Goal: Task Accomplishment & Management: Manage account settings

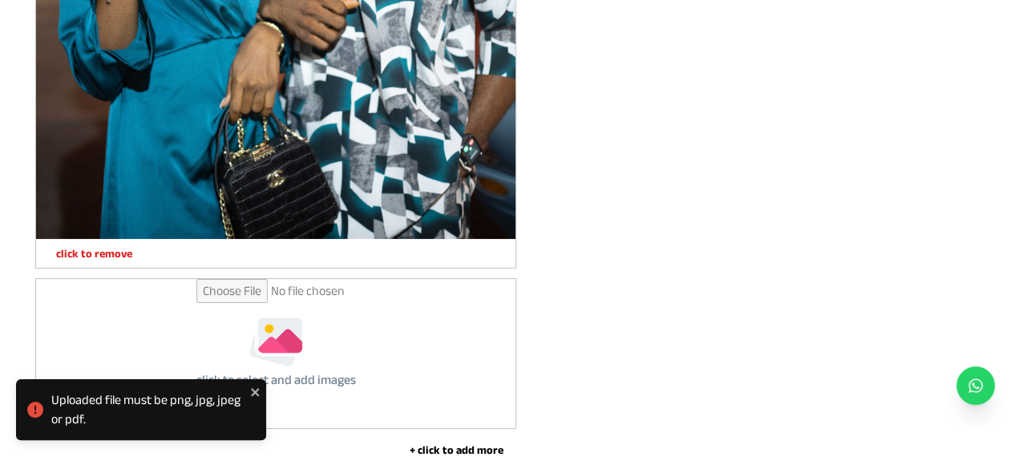
scroll to position [5884, 0]
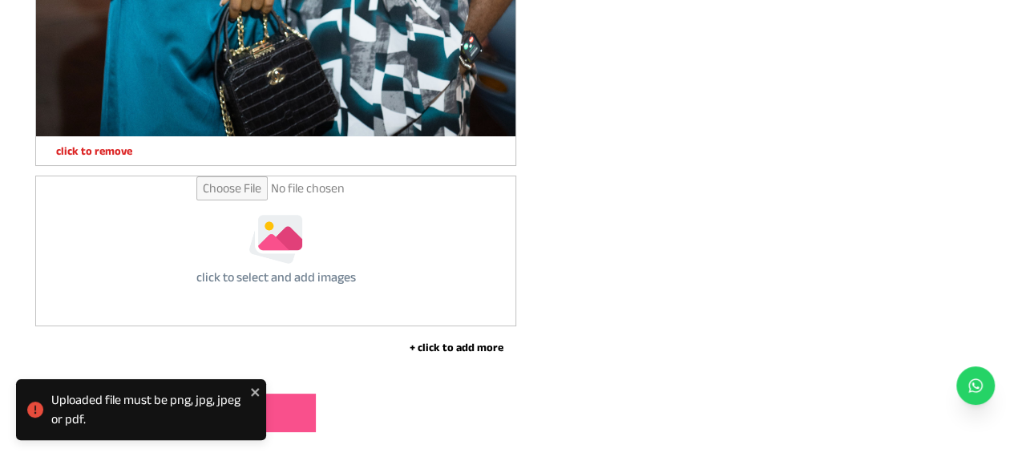
click at [356, 241] on div "click to select and add images" at bounding box center [276, 250] width 480 height 149
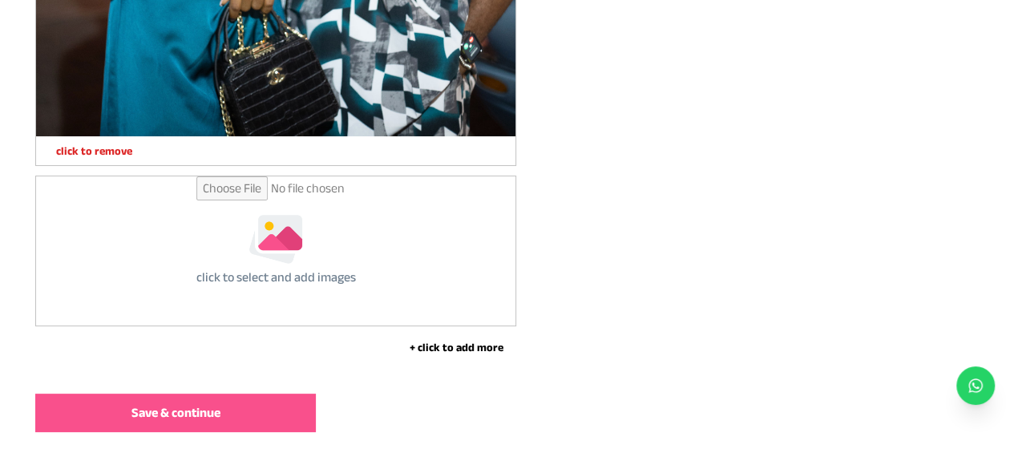
click at [289, 256] on input "file" at bounding box center [276, 250] width 160 height 149
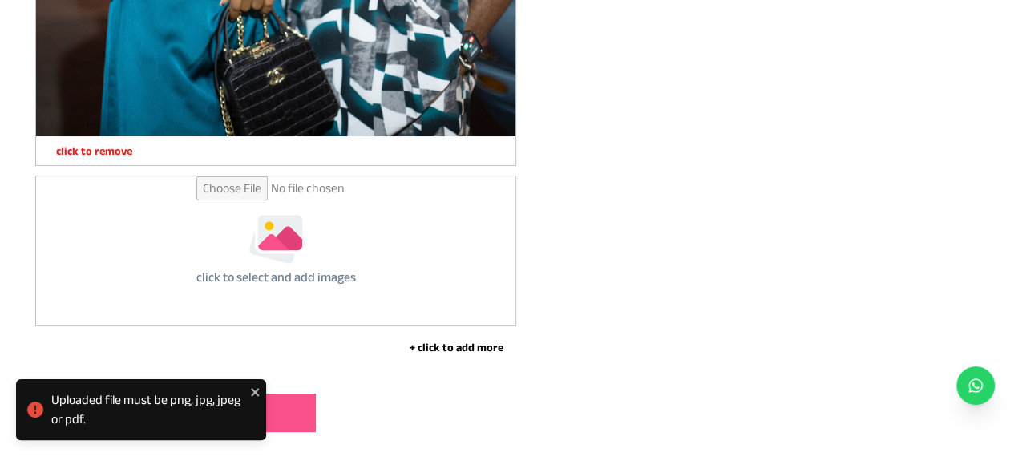
click at [255, 236] on input "file" at bounding box center [276, 250] width 160 height 149
type input "**********"
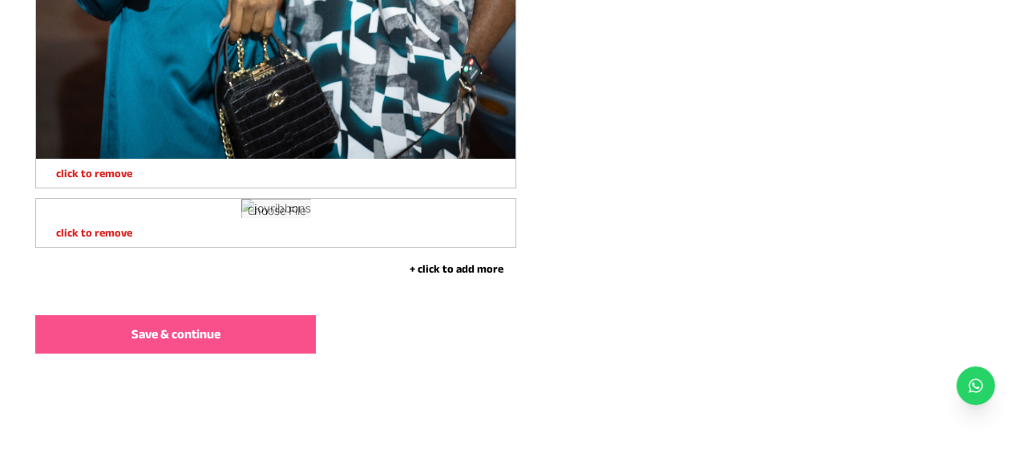
scroll to position [6443, 0]
click at [433, 275] on button "+ click to add more" at bounding box center [456, 269] width 120 height 16
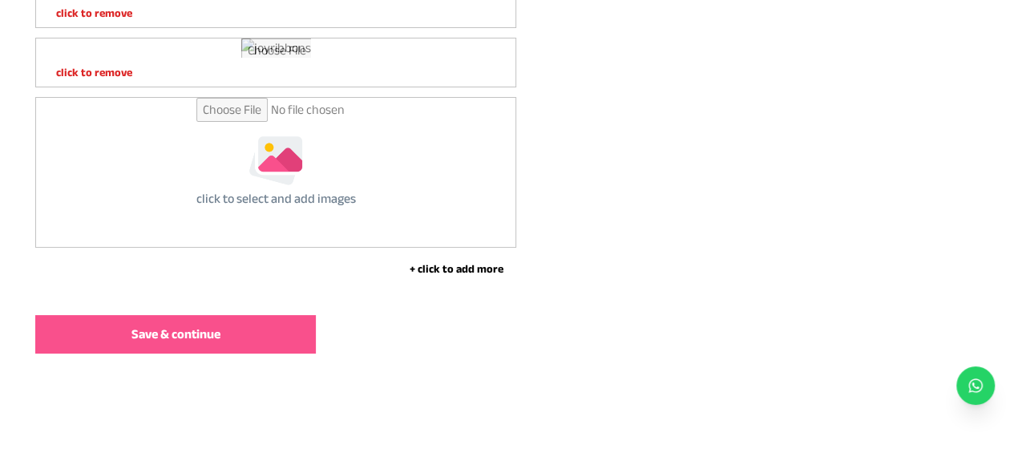
click at [419, 277] on button "+ click to add more" at bounding box center [456, 269] width 120 height 16
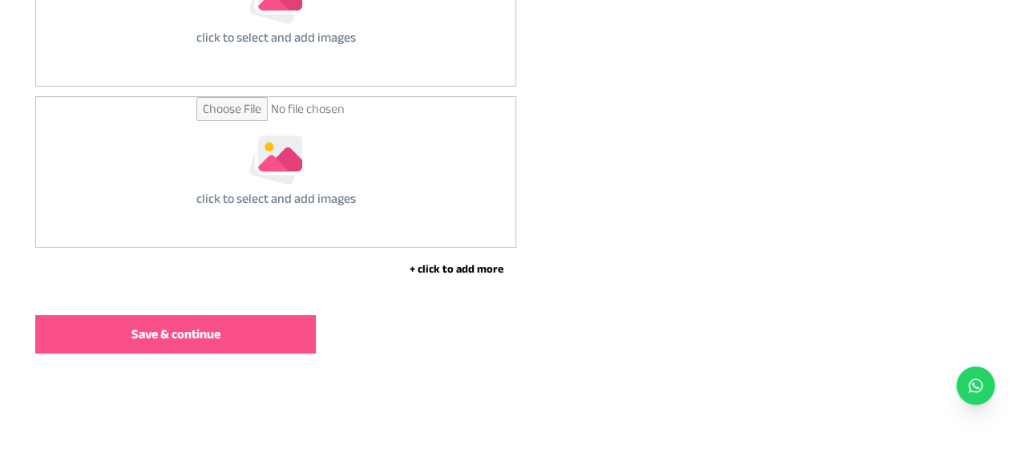
scroll to position [6764, 0]
click at [469, 275] on button "+ click to add more" at bounding box center [456, 269] width 120 height 16
type input "**********"
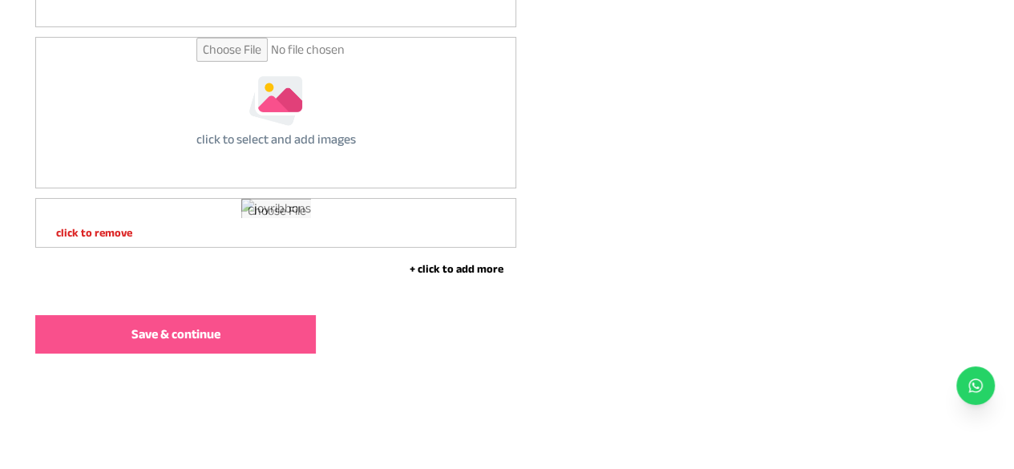
scroll to position [6764, 0]
type input "**********"
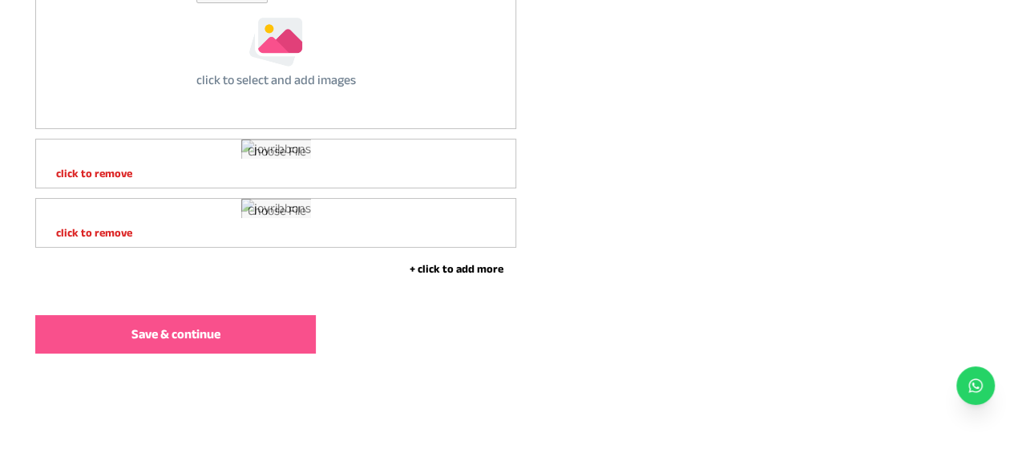
scroll to position [6603, 0]
click at [271, 128] on input "file" at bounding box center [276, 53] width 160 height 149
type input "**********"
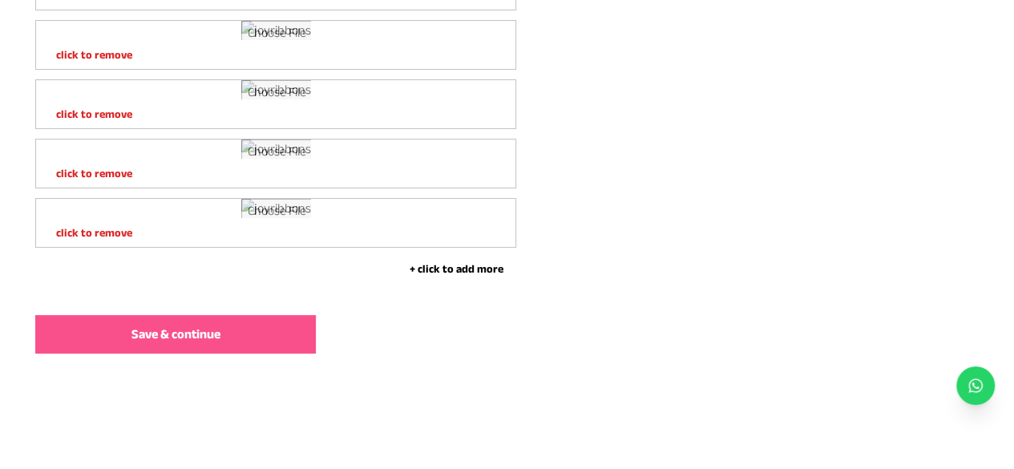
scroll to position [8448, 0]
click at [440, 277] on button "+ click to add more" at bounding box center [456, 269] width 120 height 16
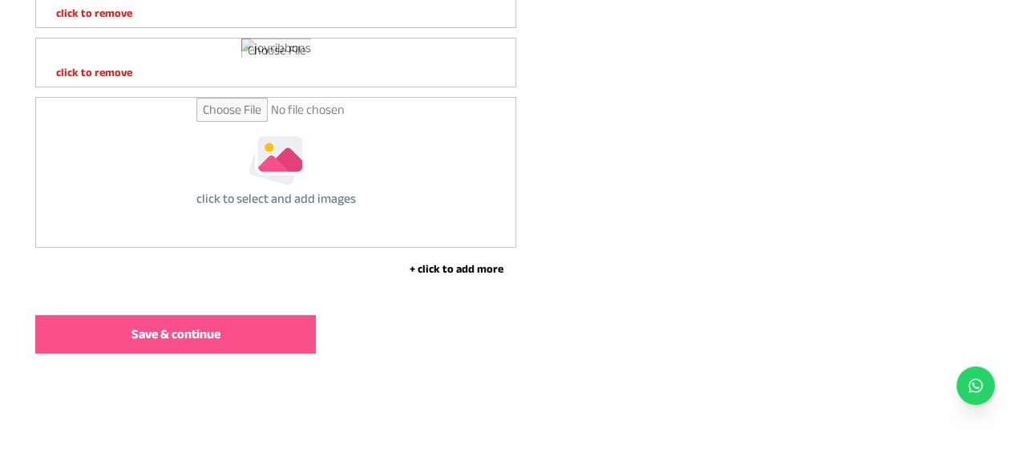
click at [254, 247] on input "file" at bounding box center [276, 172] width 160 height 149
type input "**********"
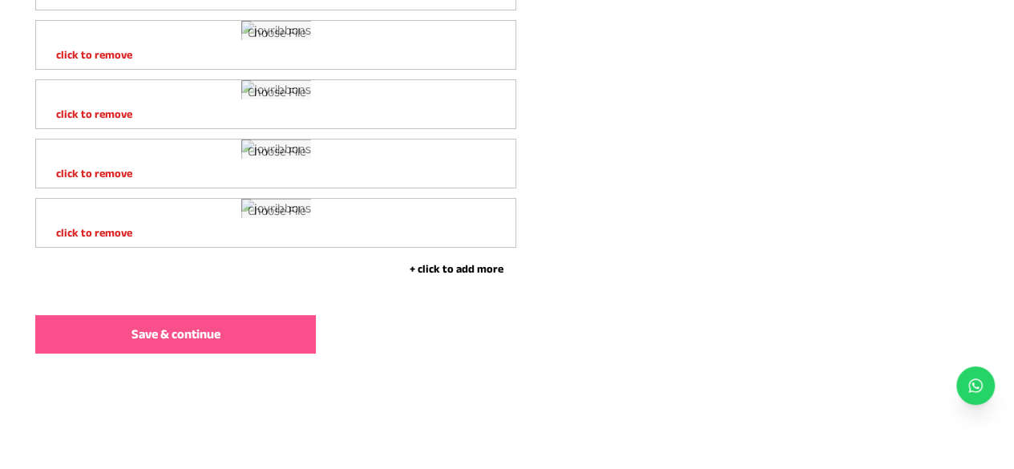
scroll to position [9280, 0]
click at [457, 271] on button "+ click to add more" at bounding box center [456, 269] width 120 height 16
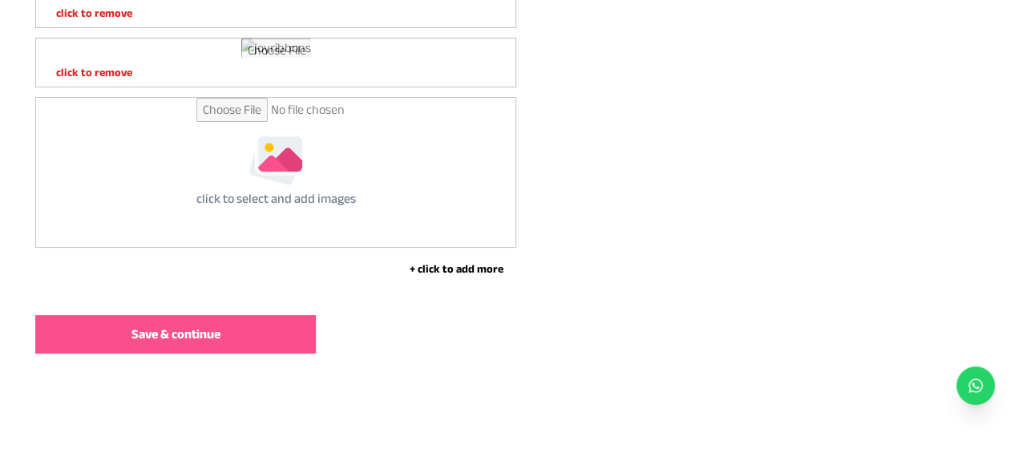
click at [316, 247] on input "file" at bounding box center [276, 172] width 160 height 149
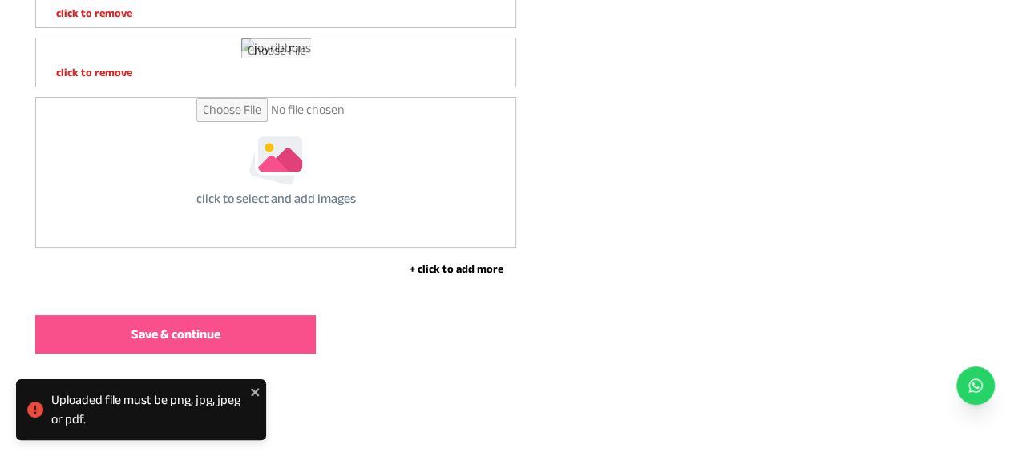
click at [290, 247] on input "file" at bounding box center [276, 172] width 160 height 149
type input "**********"
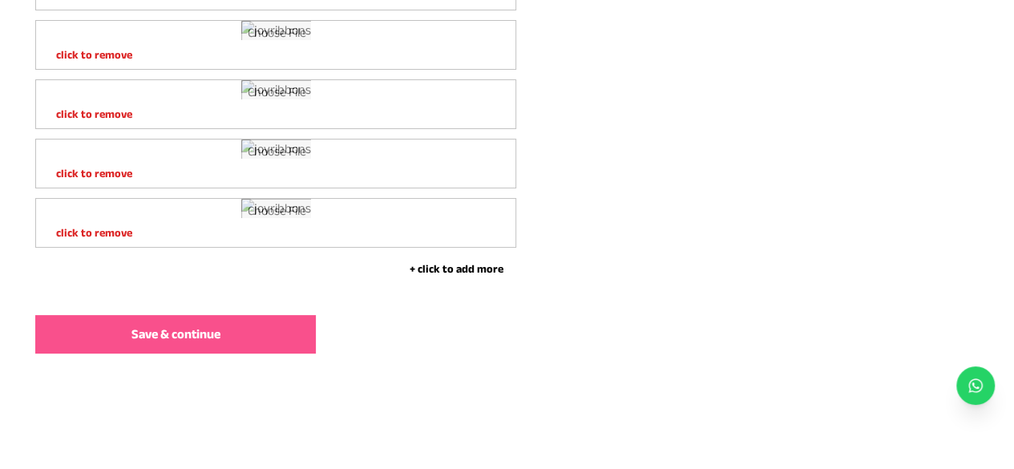
scroll to position [10039, 0]
click at [452, 272] on button "+ click to add more" at bounding box center [456, 269] width 120 height 16
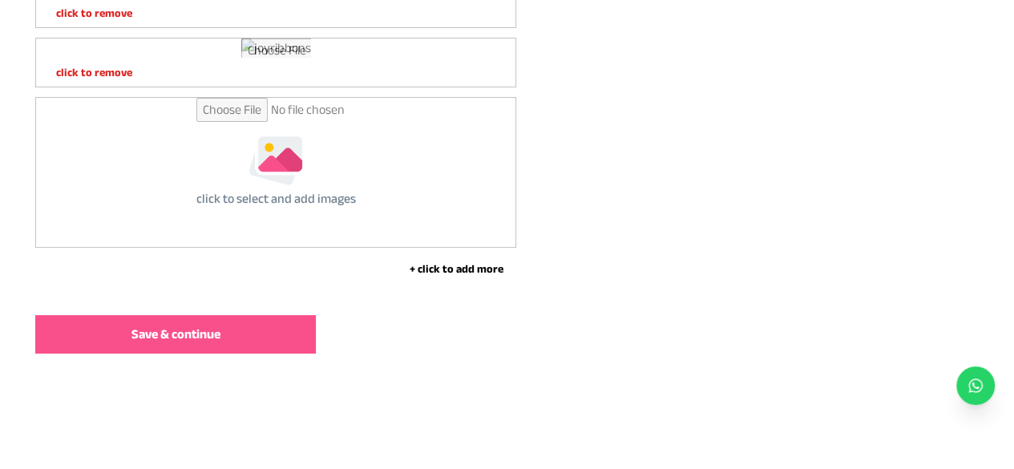
click at [464, 277] on button "+ click to add more" at bounding box center [456, 269] width 120 height 16
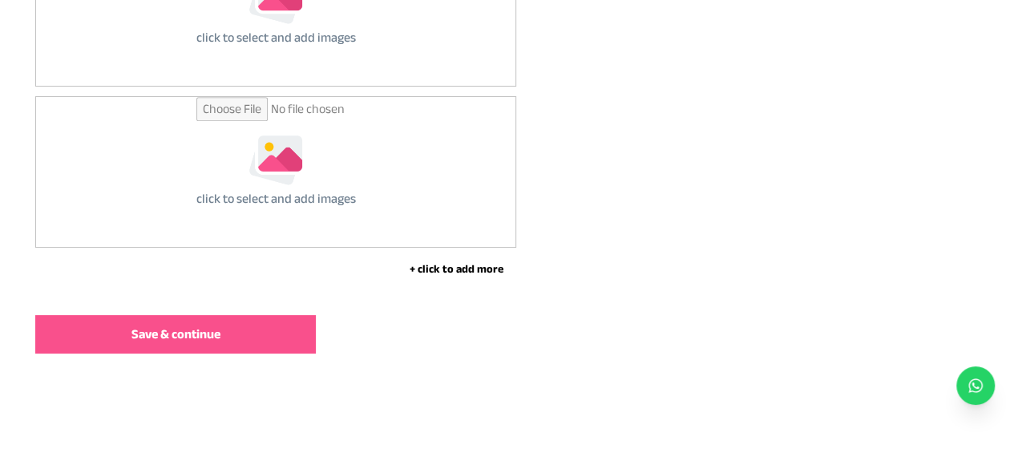
scroll to position [10360, 0]
click at [438, 270] on button "+ click to add more" at bounding box center [456, 269] width 120 height 16
type input "**********"
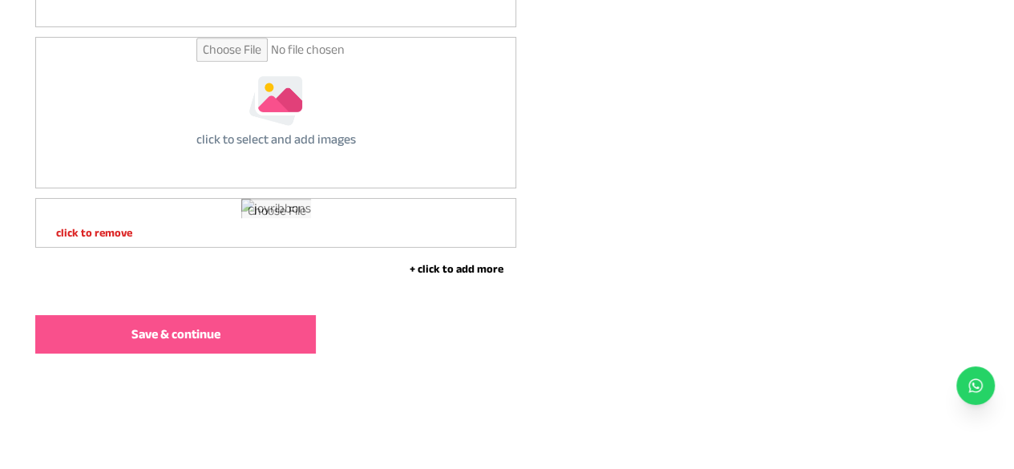
type input "**********"
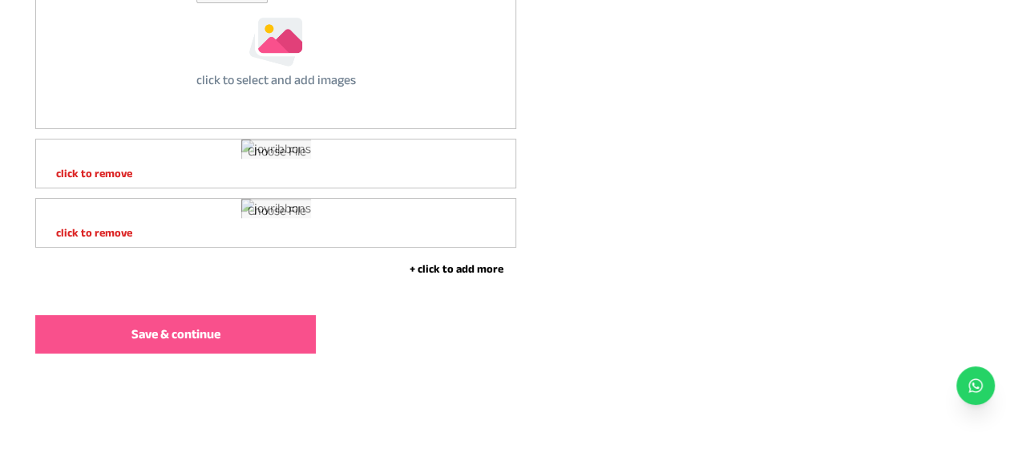
scroll to position [11717, 0]
click at [233, 334] on button "Save & continue" at bounding box center [175, 334] width 281 height 38
click at [237, 128] on input "file" at bounding box center [276, 53] width 160 height 149
click at [285, 128] on input "file" at bounding box center [276, 53] width 160 height 149
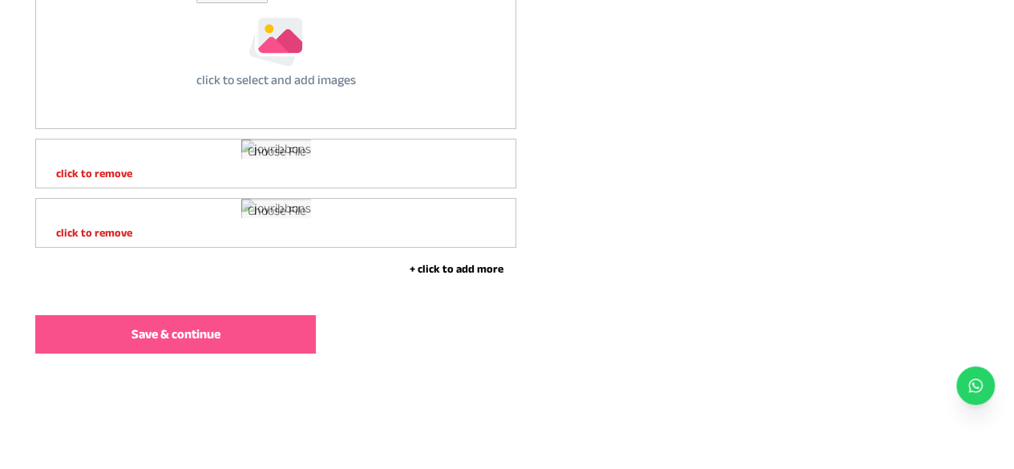
type input "**********"
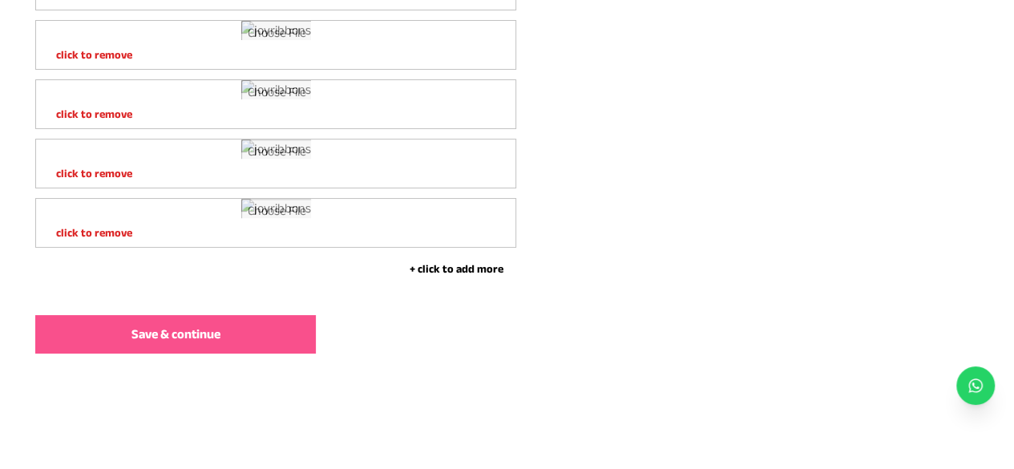
scroll to position [12315, 0]
click at [212, 339] on span "Save & continue" at bounding box center [176, 334] width 89 height 19
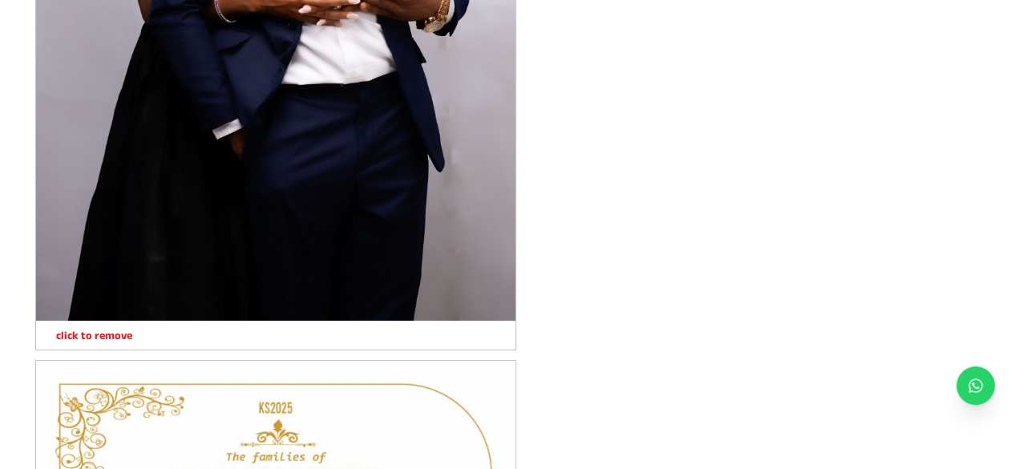
scroll to position [1524, 0]
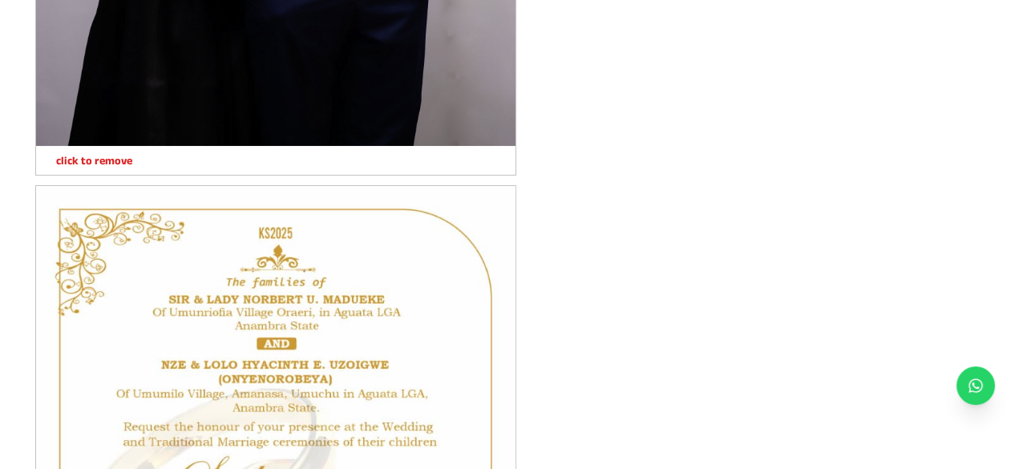
click at [103, 156] on p "click to remove" at bounding box center [84, 160] width 96 height 16
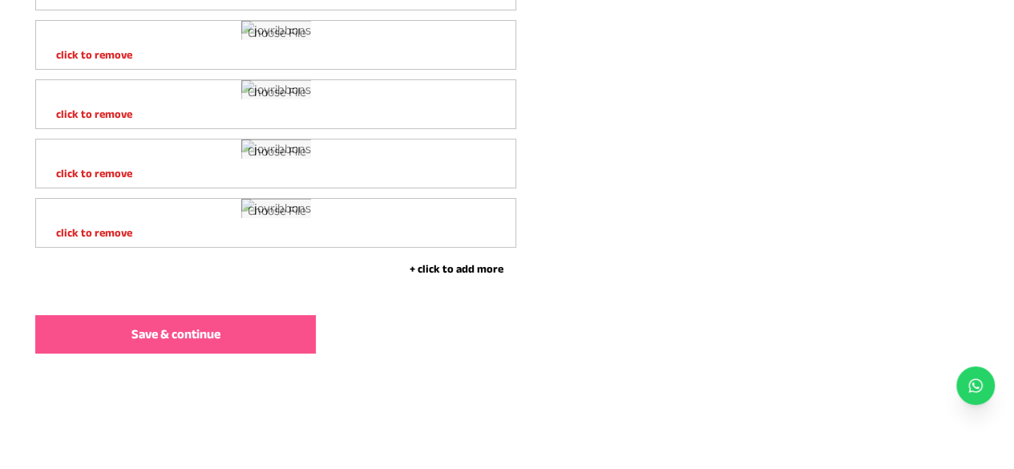
scroll to position [11556, 0]
click at [207, 322] on button "Save & continue" at bounding box center [175, 334] width 281 height 38
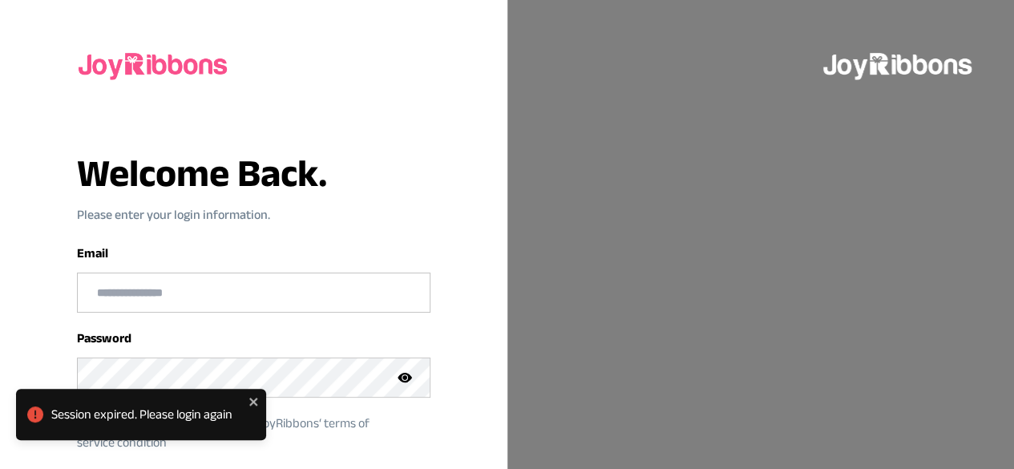
click at [205, 302] on input "email" at bounding box center [254, 292] width 352 height 38
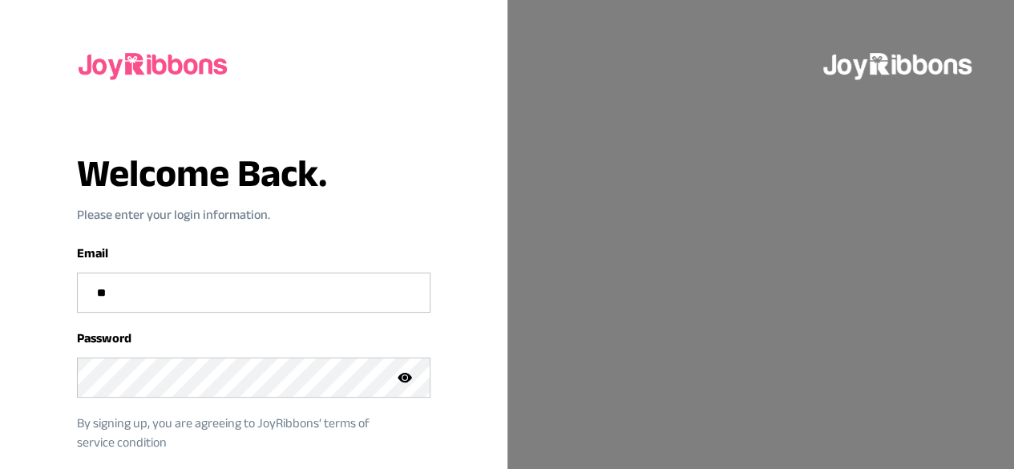
type input "*"
type input "**********"
click at [409, 371] on icon at bounding box center [405, 378] width 14 height 14
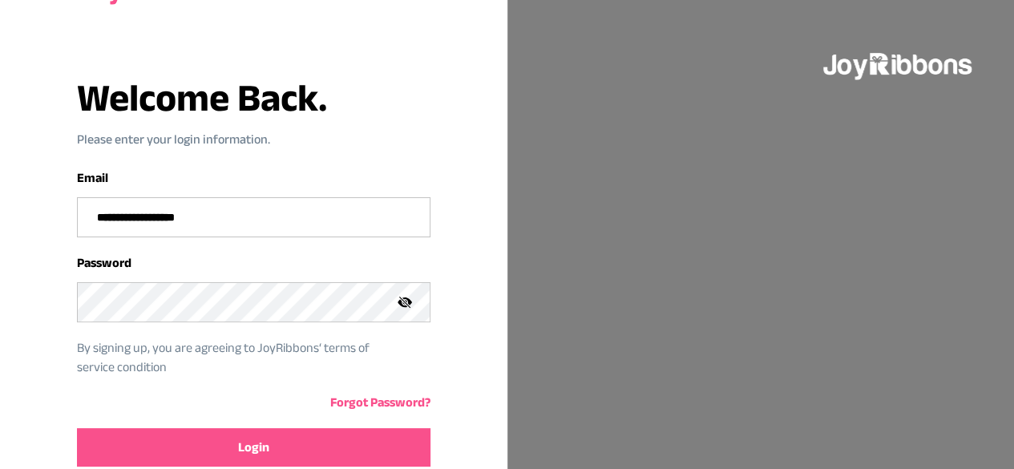
scroll to position [145, 0]
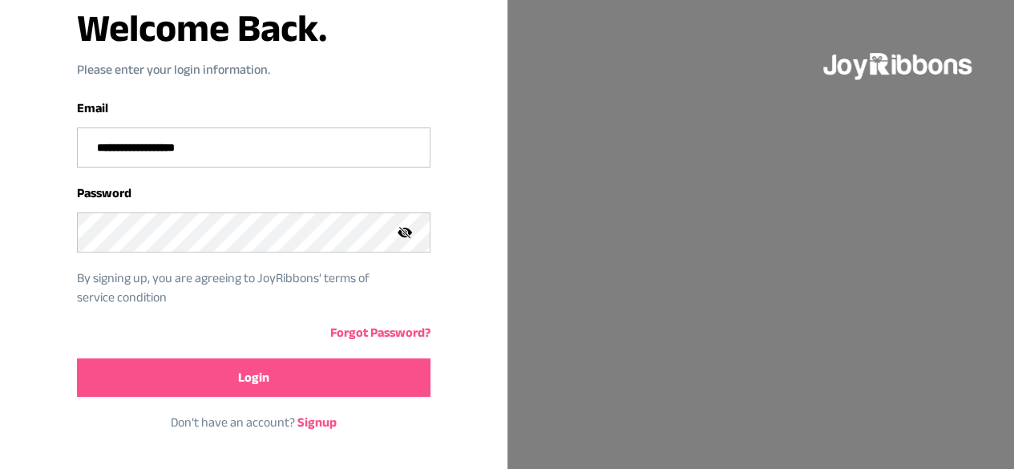
click at [261, 375] on span "Login" at bounding box center [253, 377] width 31 height 19
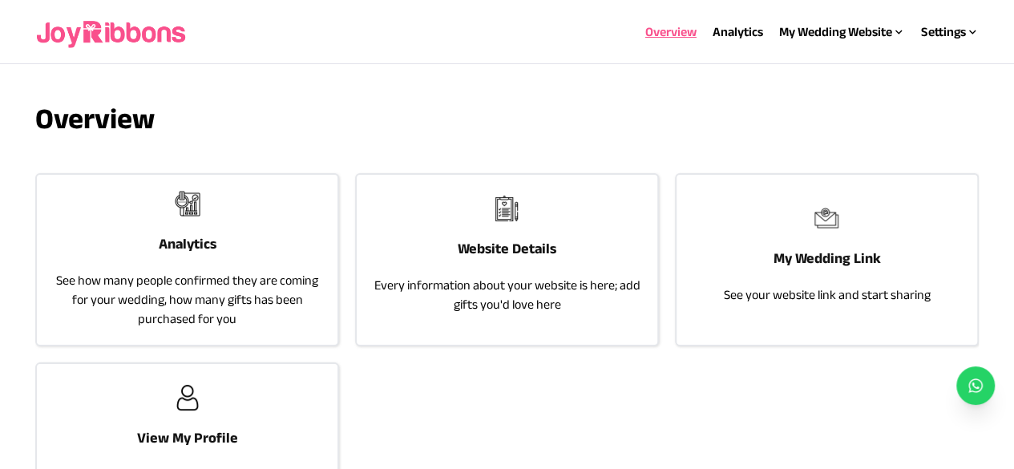
click at [441, 221] on div "Website Details Every information about your website is here; add gifts you'd l…" at bounding box center [507, 255] width 301 height 160
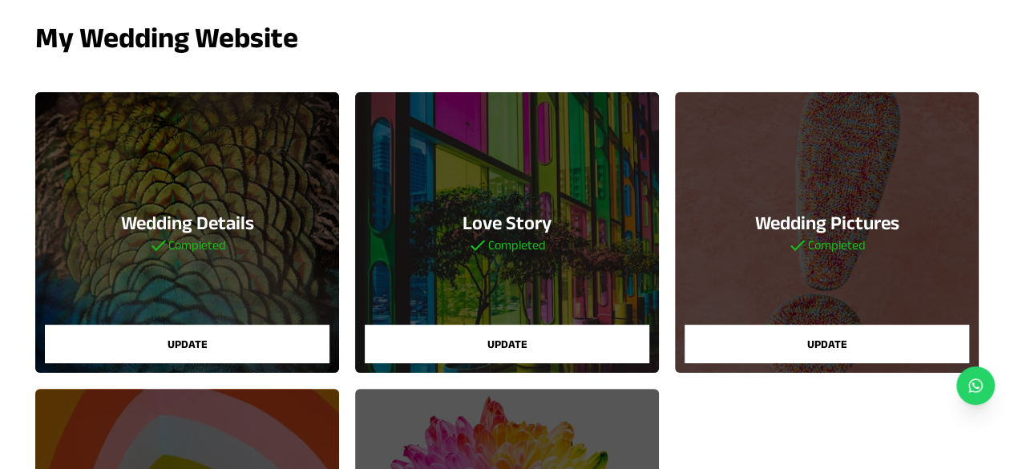
scroll to position [241, 0]
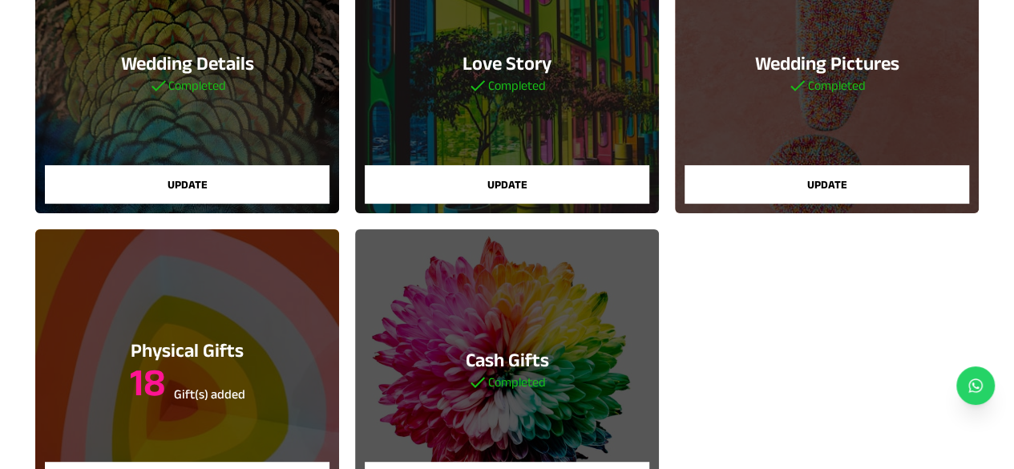
click at [824, 190] on button "Update" at bounding box center [827, 184] width 285 height 38
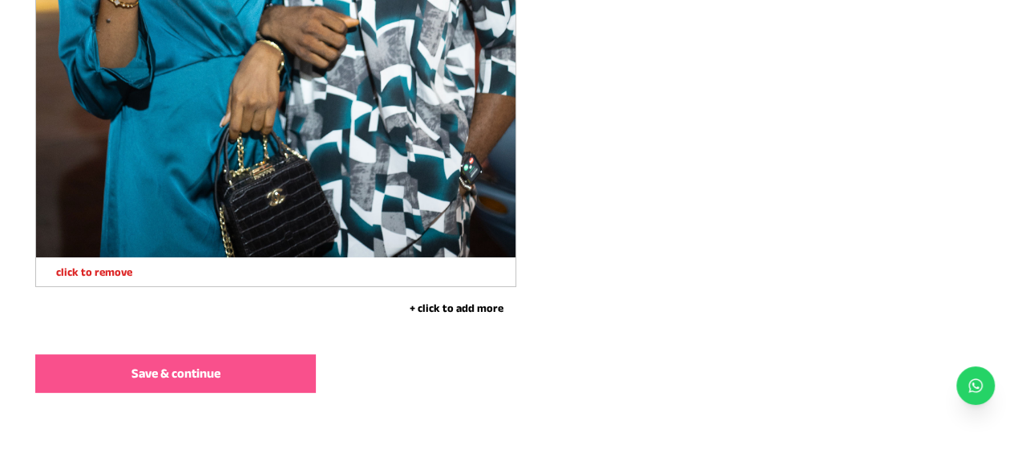
scroll to position [8695, 0]
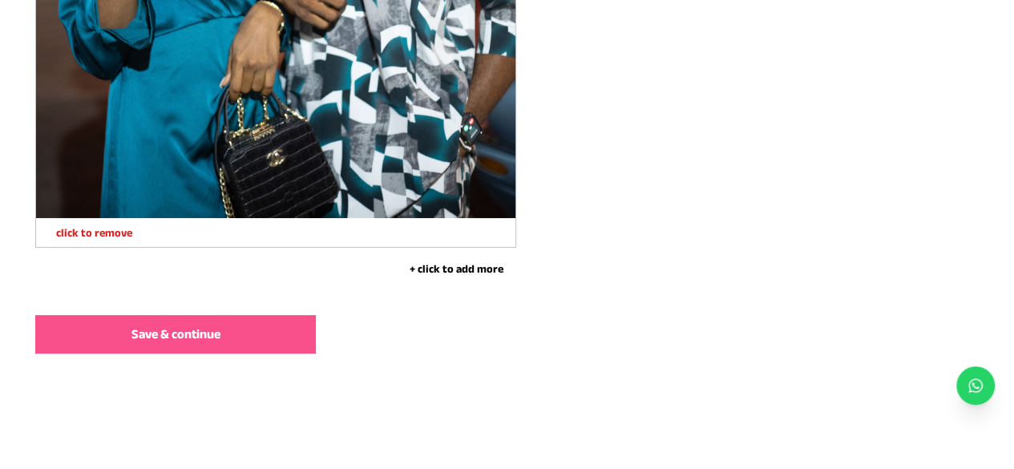
click at [444, 269] on button "+ click to add more" at bounding box center [456, 269] width 120 height 16
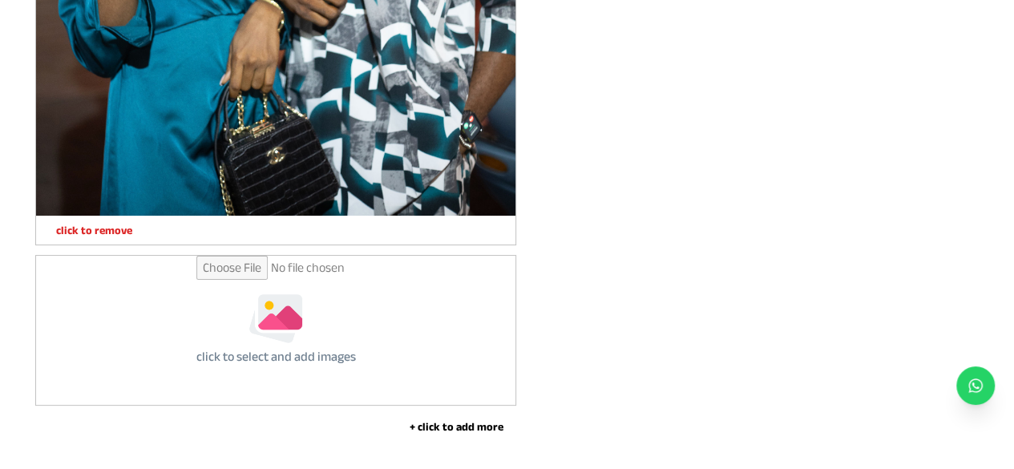
click at [464, 432] on button "+ click to add more" at bounding box center [456, 427] width 120 height 16
click at [285, 326] on input "file" at bounding box center [276, 330] width 160 height 149
type input "**********"
click at [282, 336] on input "file" at bounding box center [276, 330] width 160 height 149
type input "**********"
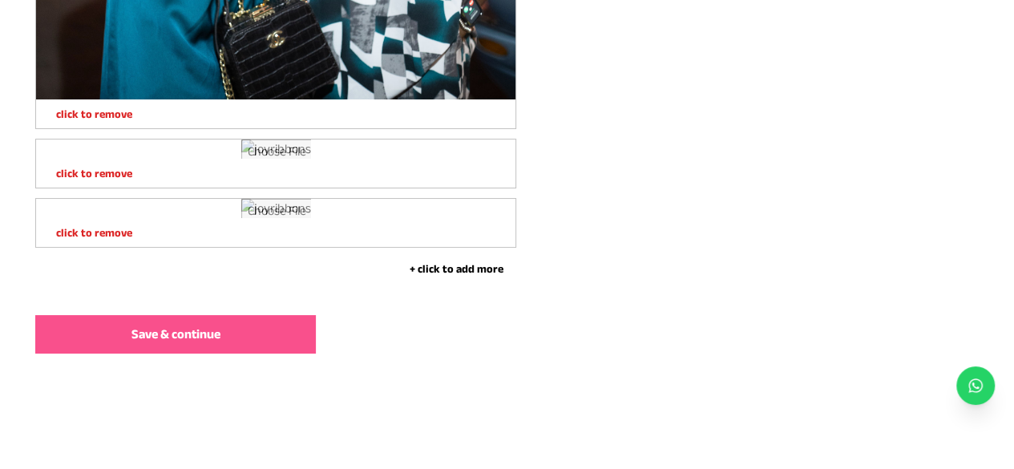
scroll to position [10212, 0]
click at [483, 269] on button "+ click to add more" at bounding box center [456, 269] width 120 height 16
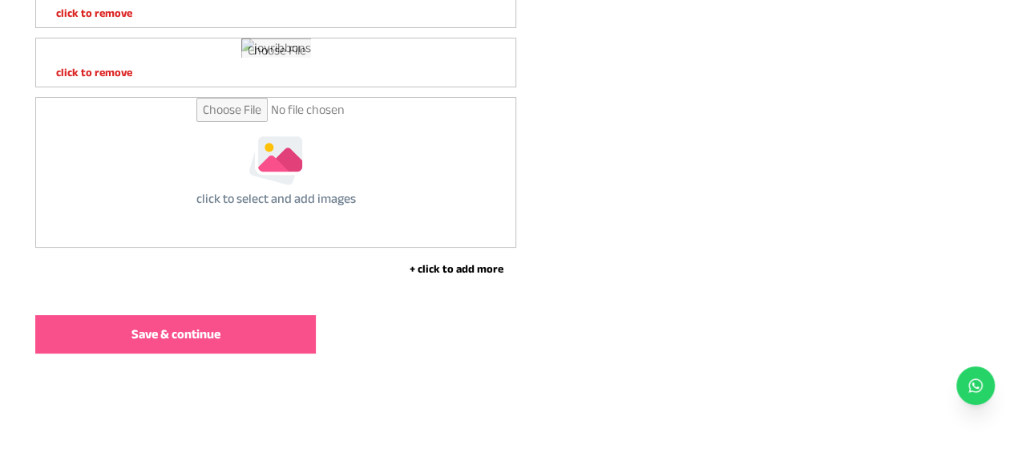
click at [362, 247] on div "click to select and add images" at bounding box center [276, 172] width 480 height 149
click at [267, 247] on input "file" at bounding box center [276, 172] width 160 height 149
type input "**********"
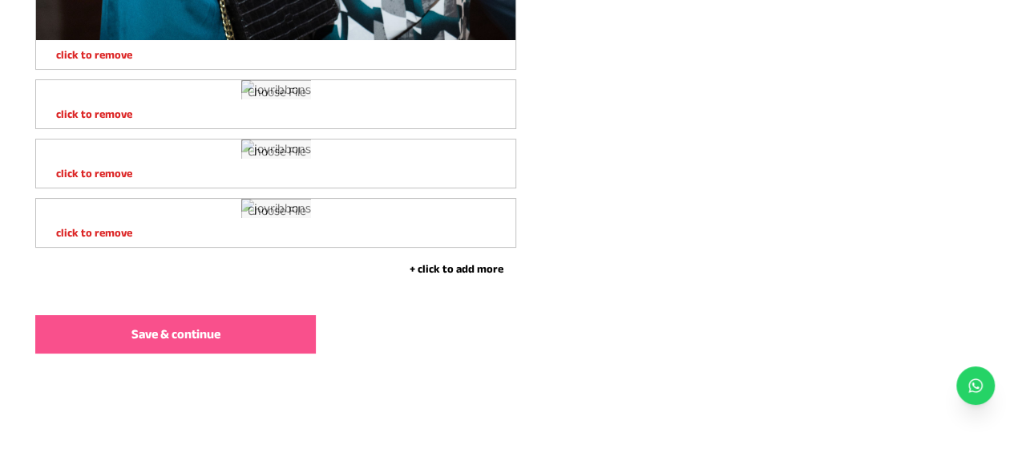
scroll to position [10971, 0]
click at [279, 315] on button "Save & continue" at bounding box center [175, 334] width 281 height 38
click at [464, 275] on button "+ click to add more" at bounding box center [456, 269] width 120 height 16
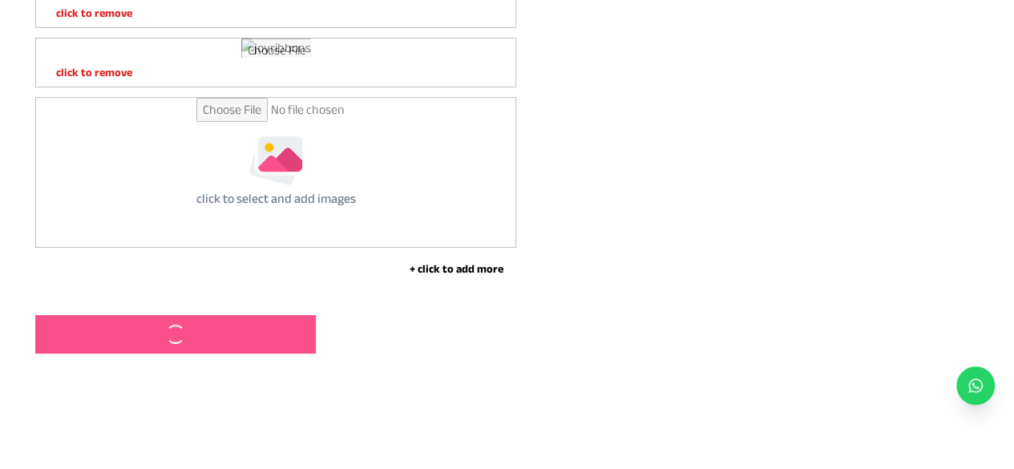
click at [463, 277] on button "+ click to add more" at bounding box center [456, 269] width 120 height 16
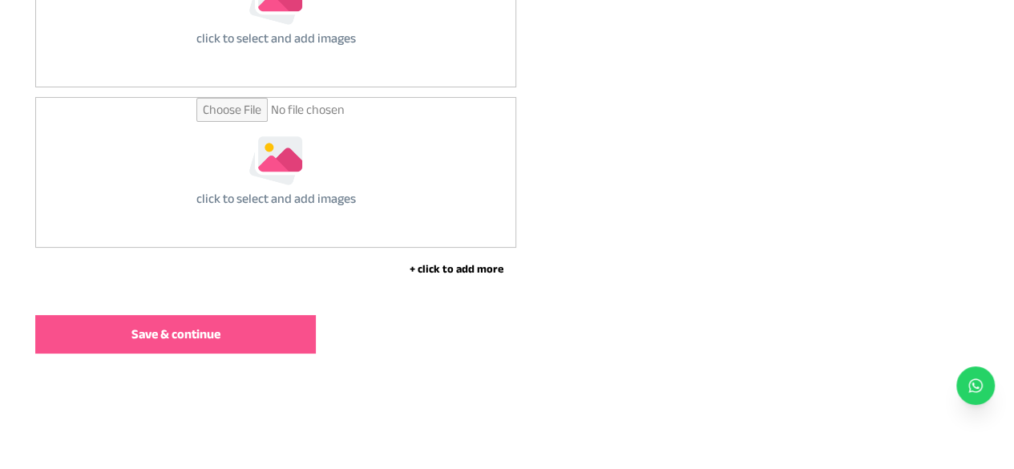
scroll to position [11292, 0]
click at [298, 346] on button "Save & continue" at bounding box center [175, 334] width 281 height 38
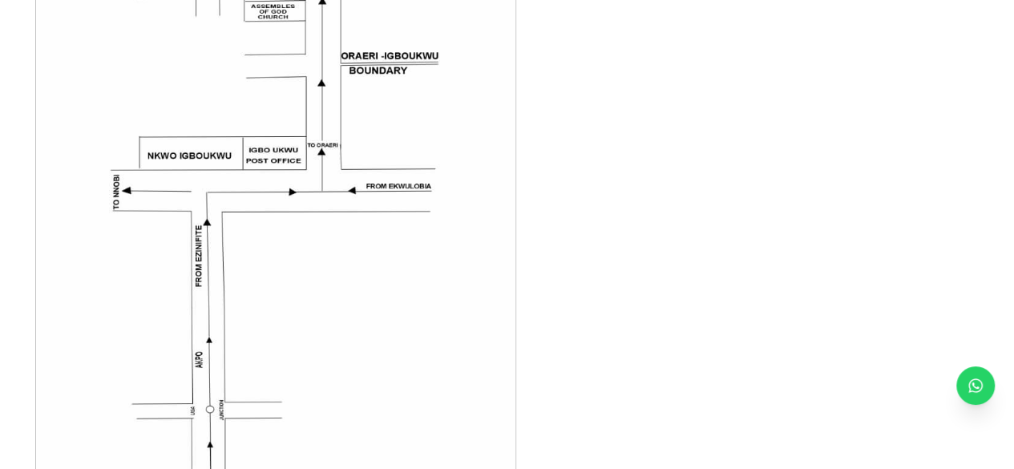
scroll to position [5774, 0]
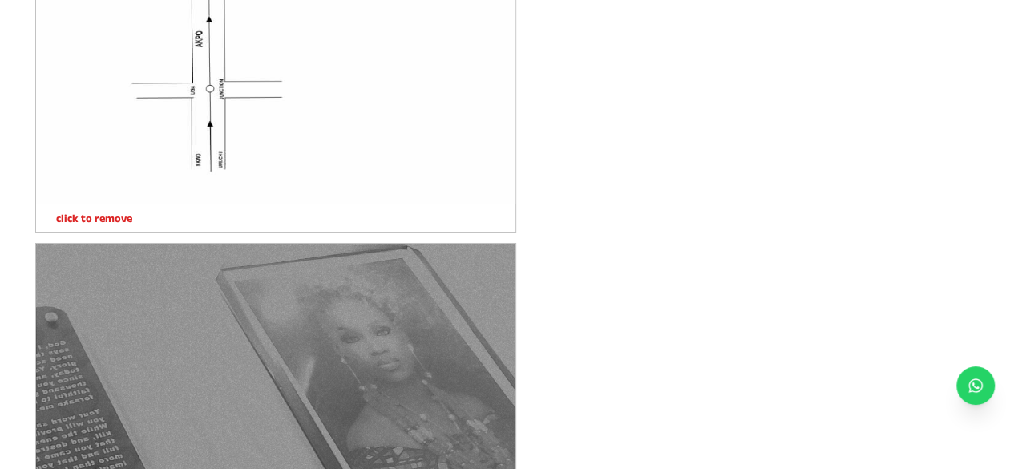
click at [99, 219] on p "click to remove" at bounding box center [84, 218] width 96 height 16
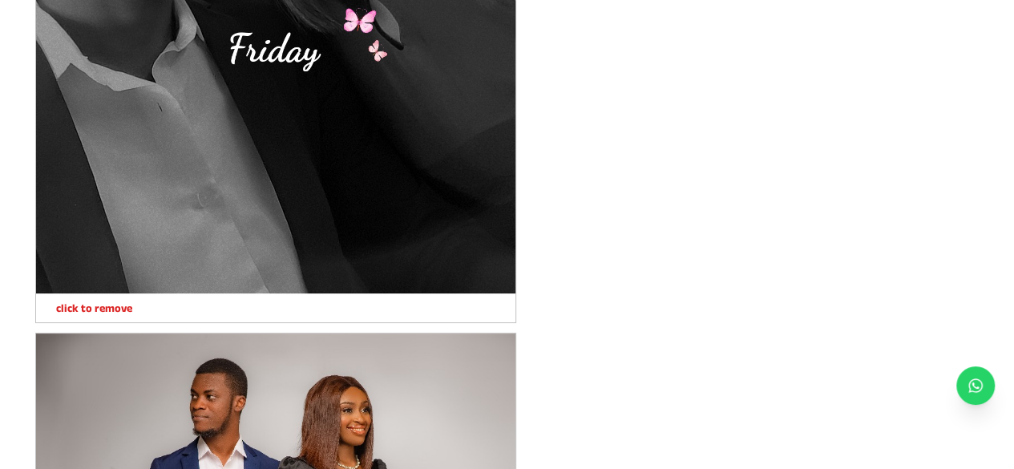
scroll to position [5959, 0]
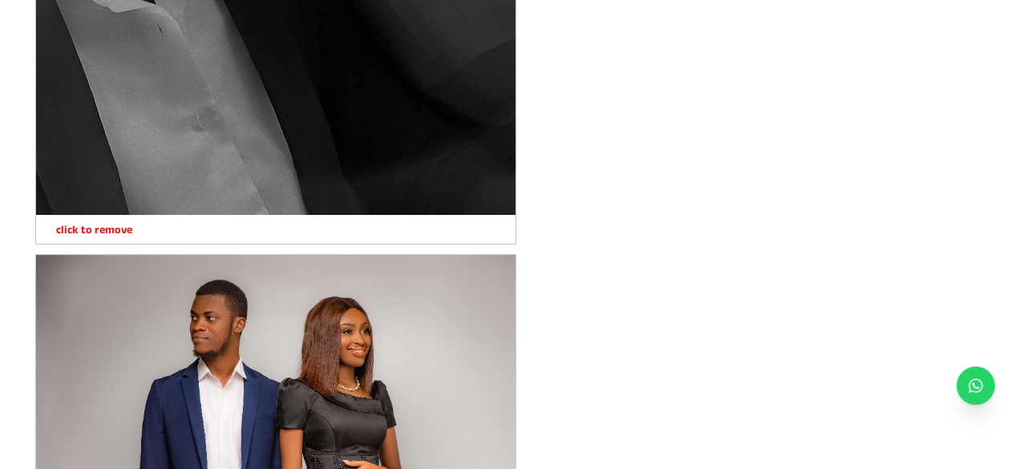
click at [117, 232] on p "click to remove" at bounding box center [84, 229] width 96 height 16
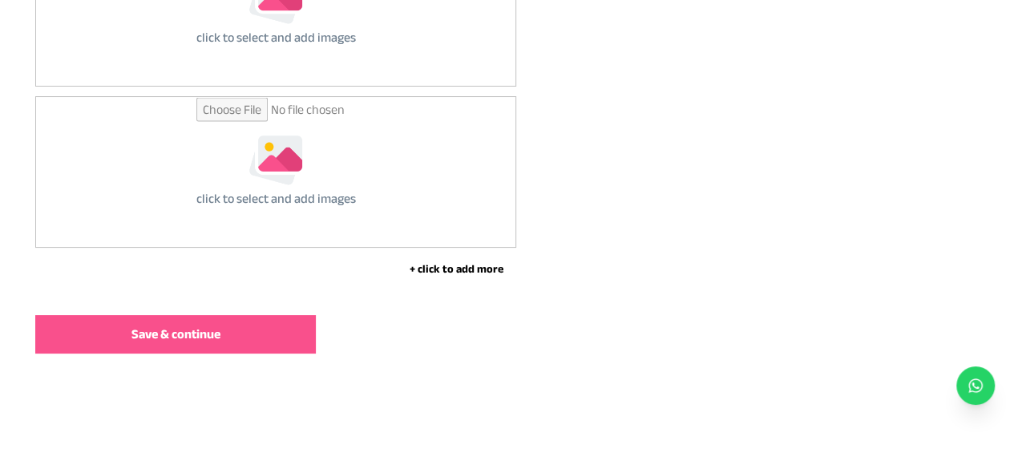
scroll to position [9700, 0]
click at [129, 329] on button "Save & continue" at bounding box center [175, 334] width 281 height 38
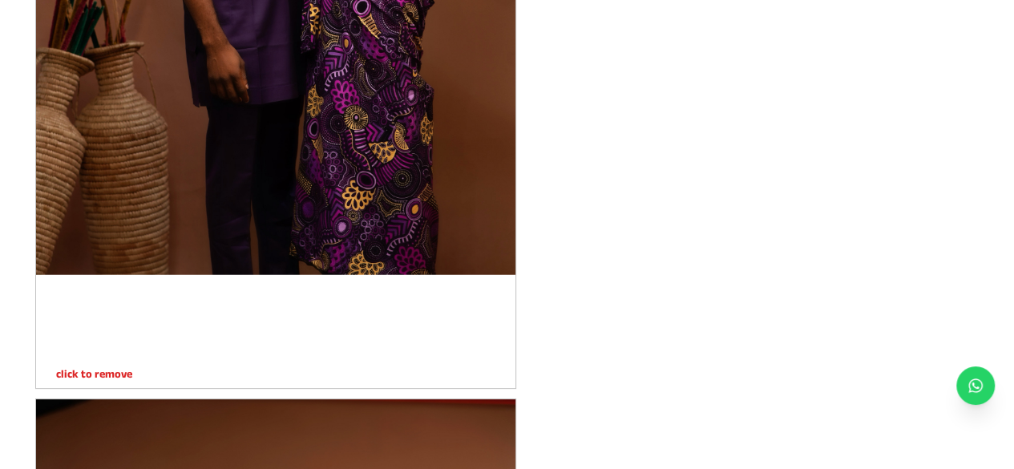
scroll to position [2242, 0]
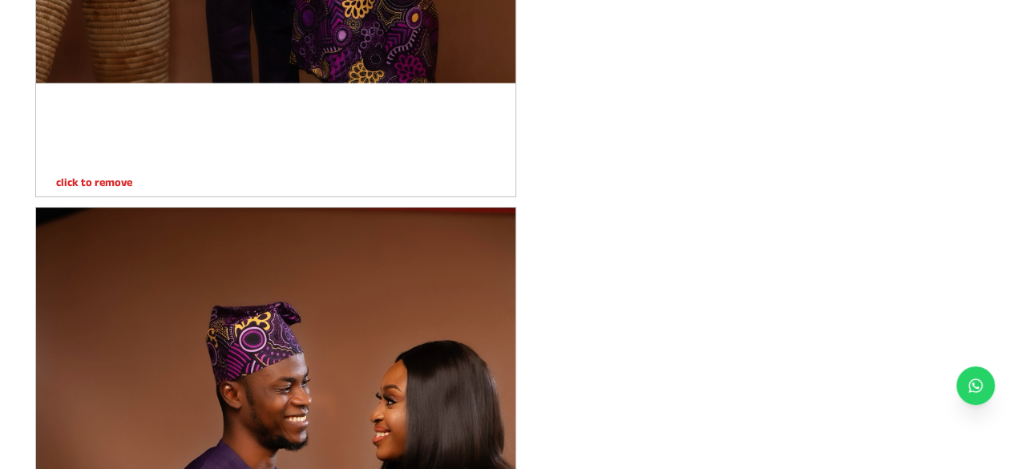
click at [112, 180] on p "click to remove" at bounding box center [84, 182] width 96 height 16
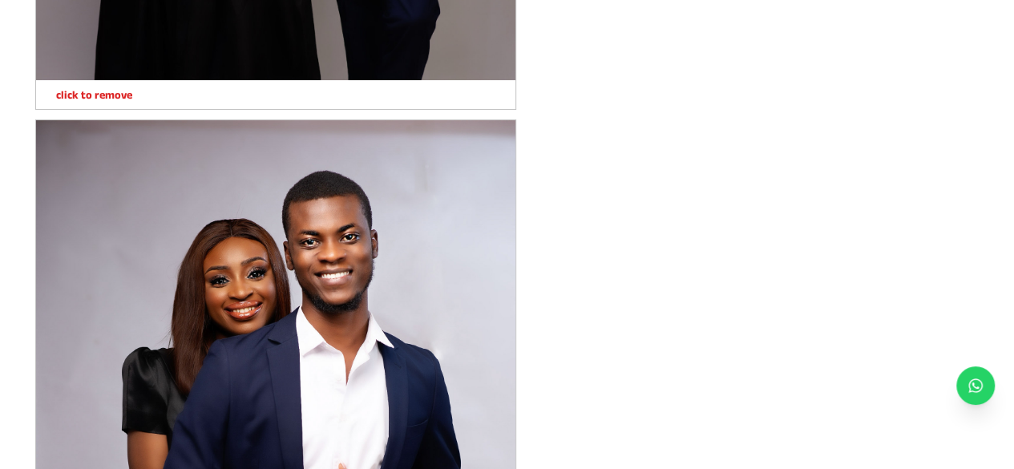
scroll to position [2887, 0]
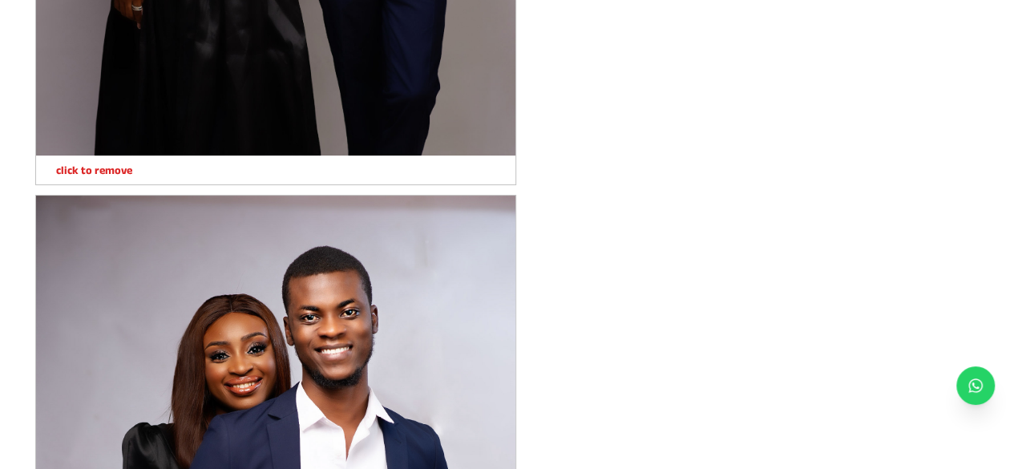
click at [111, 172] on p "click to remove" at bounding box center [84, 170] width 96 height 16
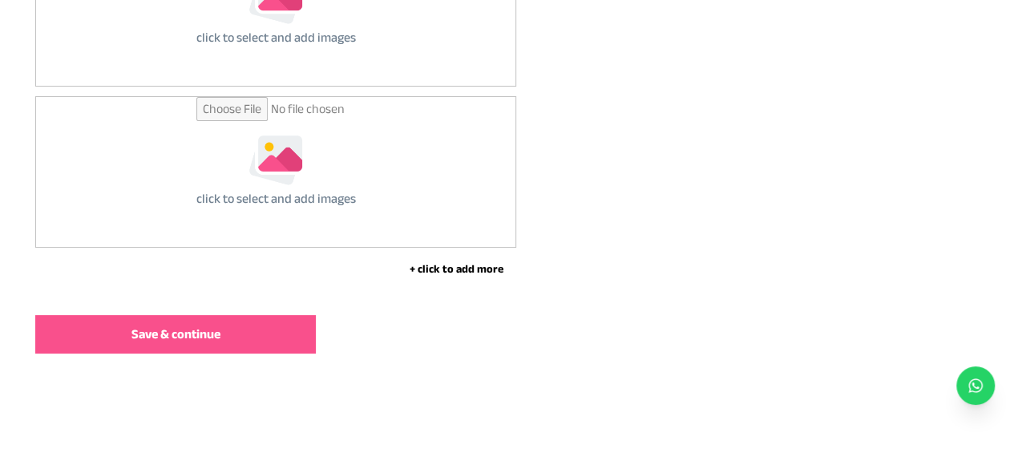
scroll to position [8309, 0]
click at [213, 331] on span "Save & continue" at bounding box center [176, 334] width 89 height 19
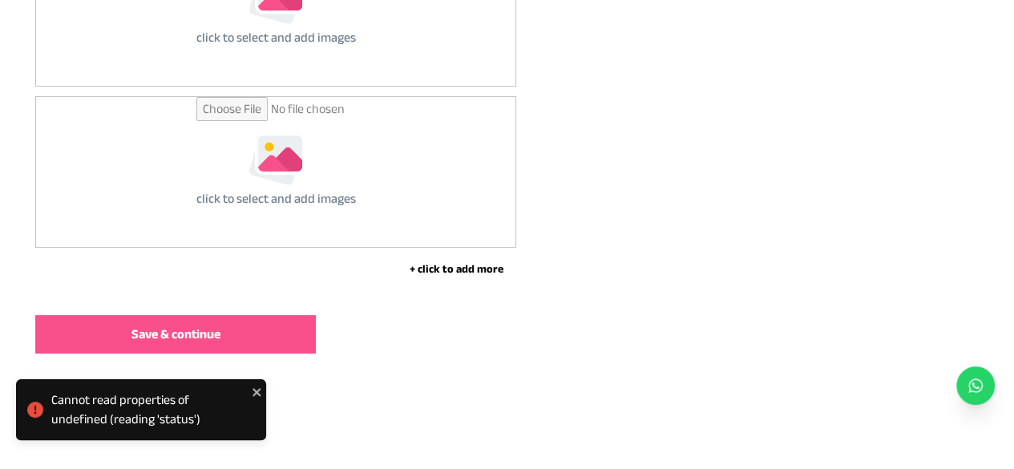
scroll to position [6866, 0]
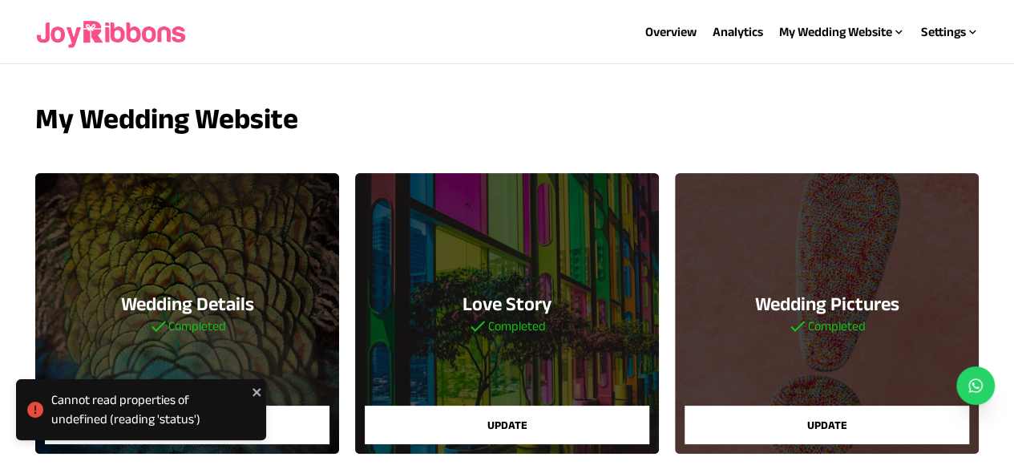
click at [97, 41] on img at bounding box center [112, 31] width 154 height 51
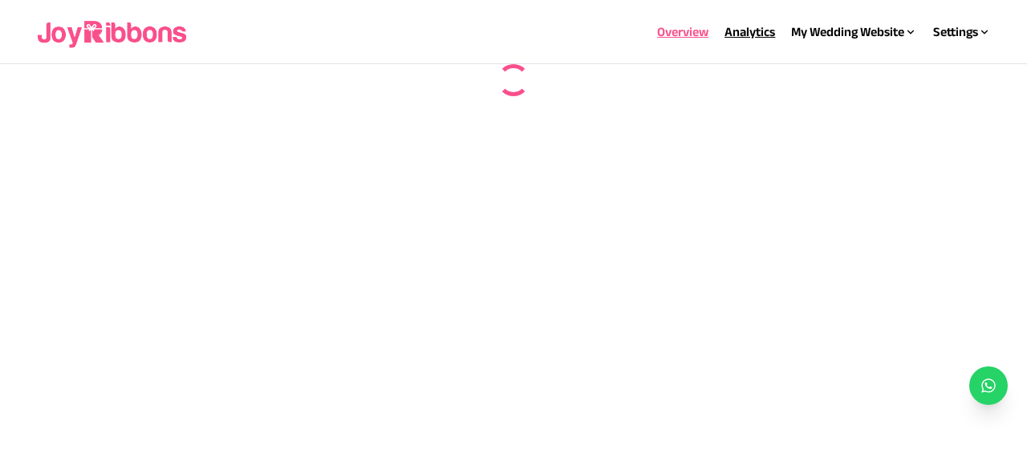
click at [738, 34] on link "Analytics" at bounding box center [749, 32] width 51 height 14
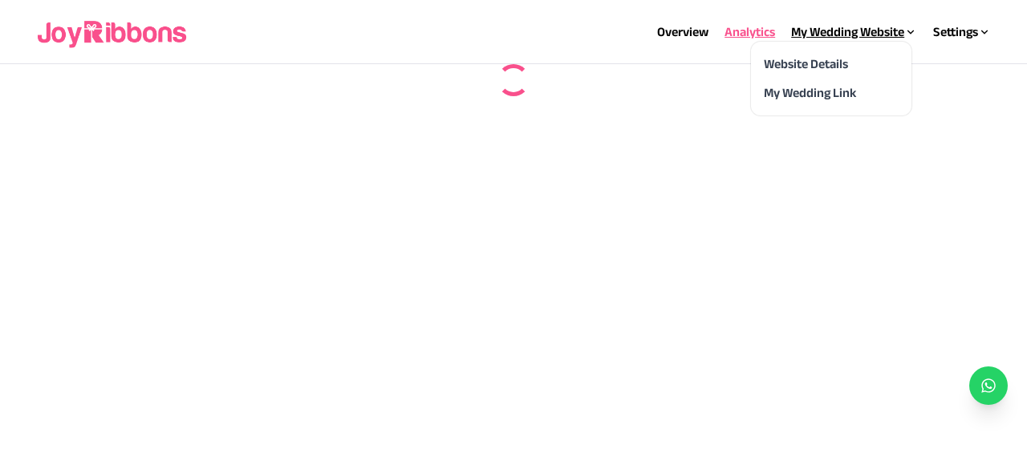
click at [805, 33] on div "My Wedding Website" at bounding box center [854, 31] width 126 height 19
click at [909, 34] on icon at bounding box center [910, 32] width 13 height 13
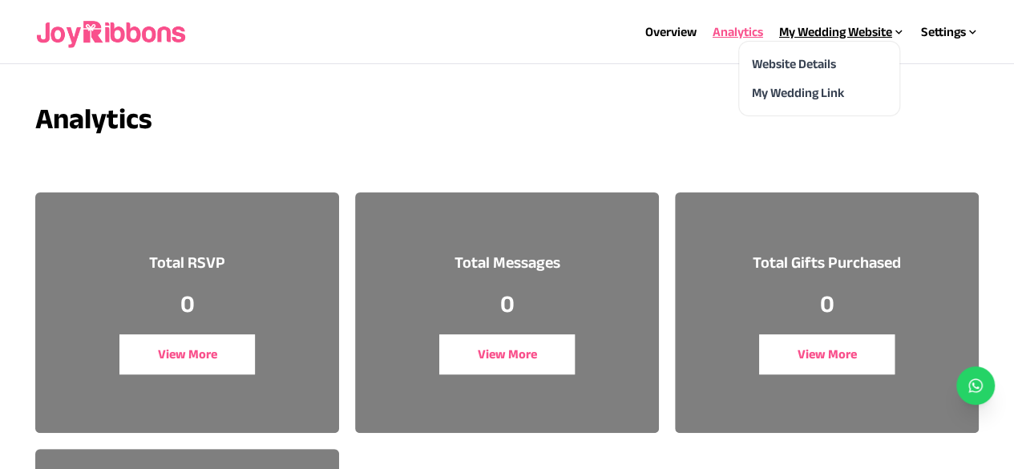
click at [878, 33] on div "My Wedding Website" at bounding box center [843, 31] width 126 height 19
click at [818, 89] on link "My Wedding Link" at bounding box center [798, 93] width 92 height 14
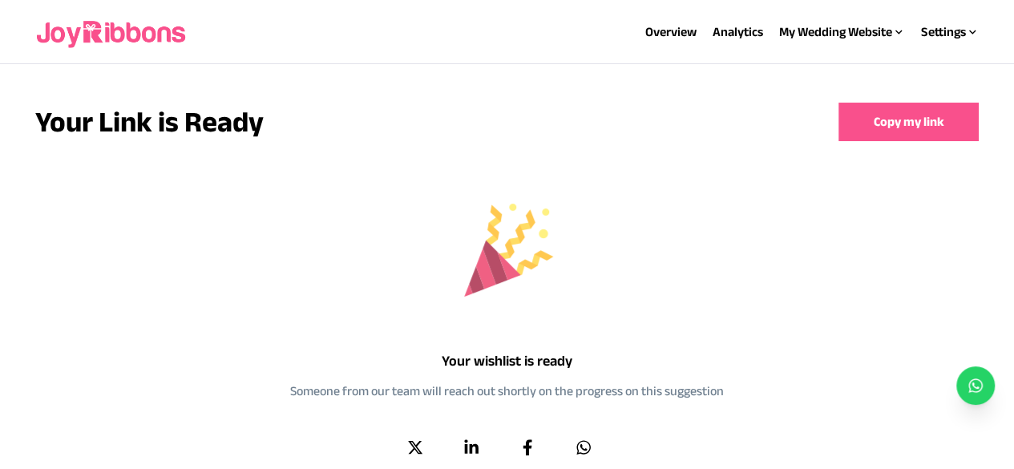
click at [587, 447] on icon "Share on WhatsApp" at bounding box center [584, 447] width 16 height 16
click at [974, 375] on link at bounding box center [976, 385] width 38 height 38
click at [109, 36] on img at bounding box center [112, 31] width 154 height 51
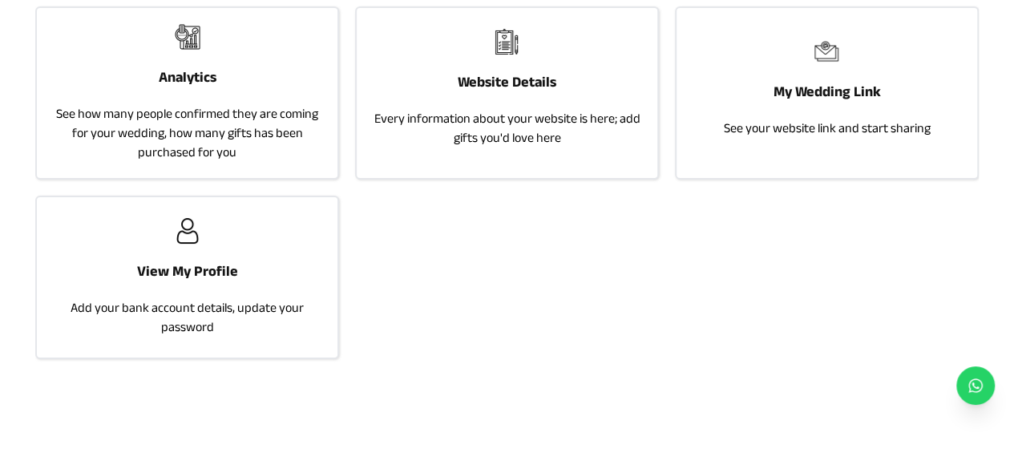
scroll to position [172, 0]
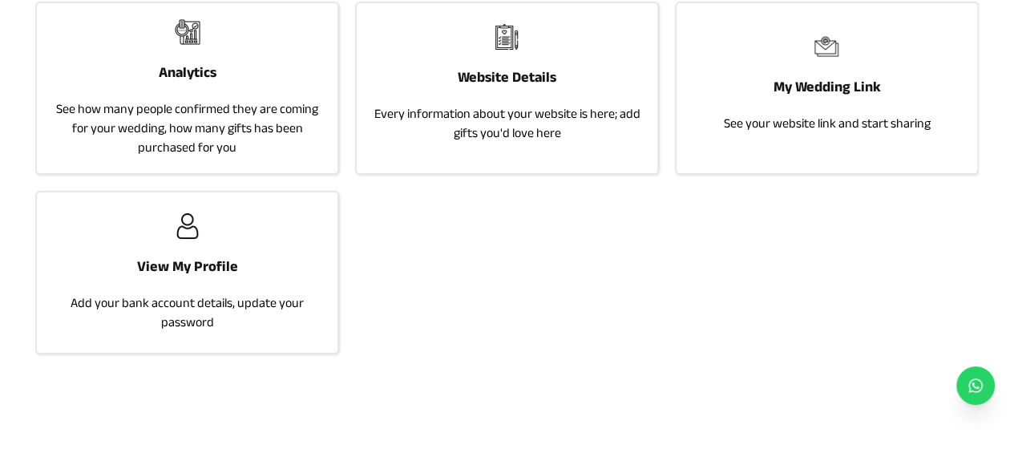
click at [176, 113] on p "See how many people confirmed they are coming for your wedding, how many gifts …" at bounding box center [187, 128] width 269 height 58
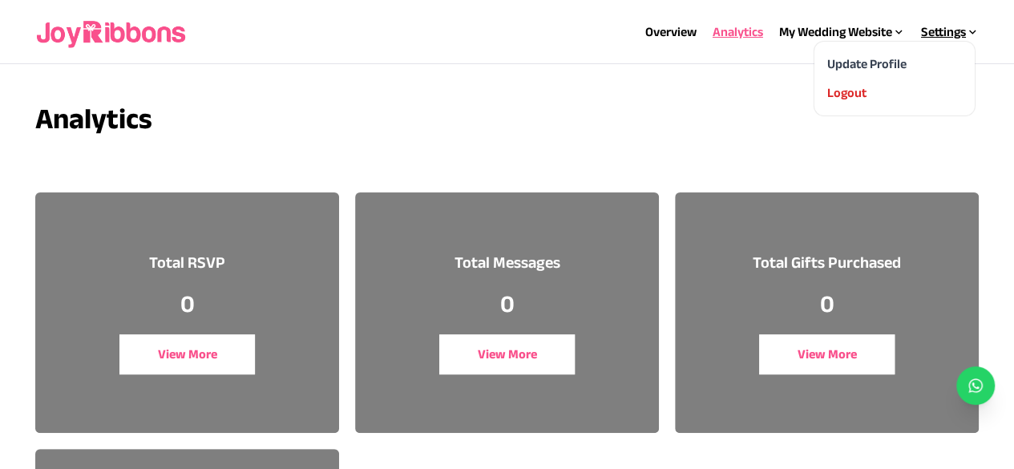
click at [937, 37] on div "Settings" at bounding box center [950, 31] width 58 height 19
click at [894, 62] on link "Update Profile" at bounding box center [866, 64] width 79 height 14
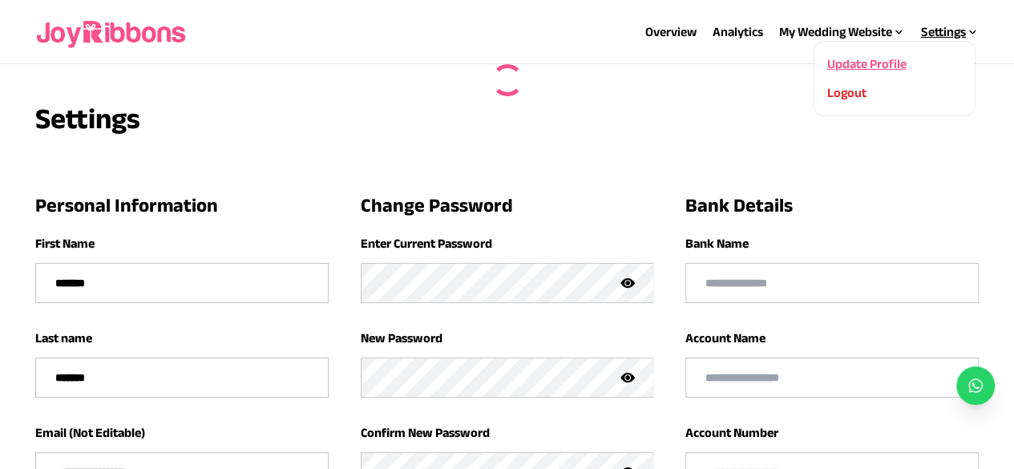
type input "*********"
type input "**********"
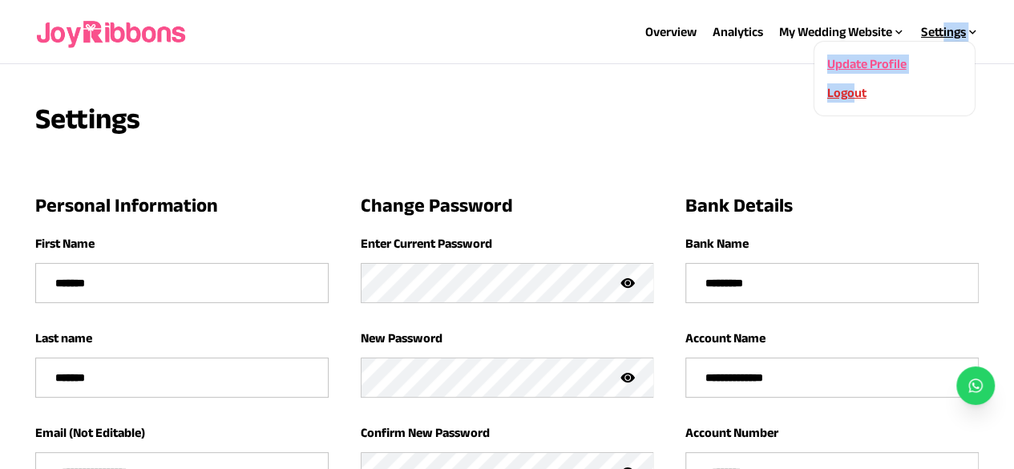
drag, startPoint x: 943, startPoint y: 29, endPoint x: 855, endPoint y: 95, distance: 110.5
click at [921, 42] on div "Settings Update Profile Logout" at bounding box center [950, 31] width 58 height 19
click at [855, 95] on div "Logout" at bounding box center [894, 92] width 135 height 19
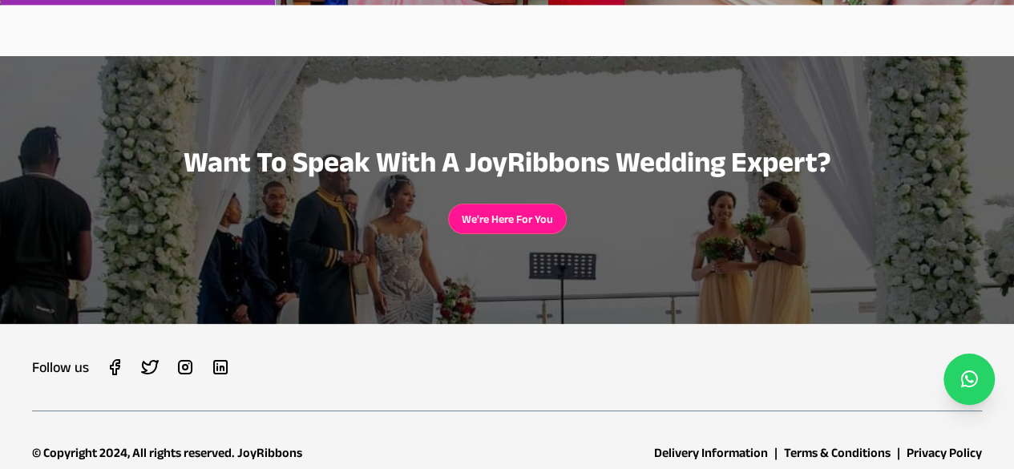
scroll to position [4160, 0]
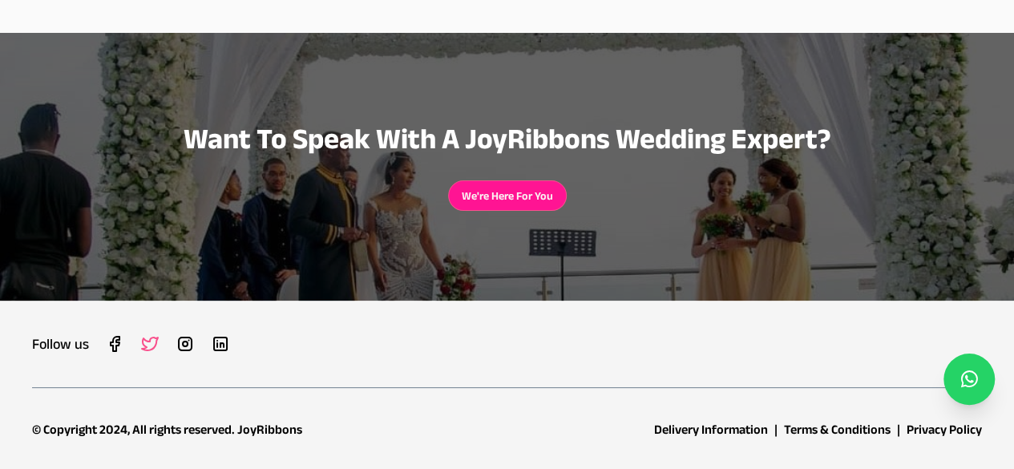
click at [146, 344] on icon at bounding box center [149, 343] width 19 height 19
